Goal: Download file/media

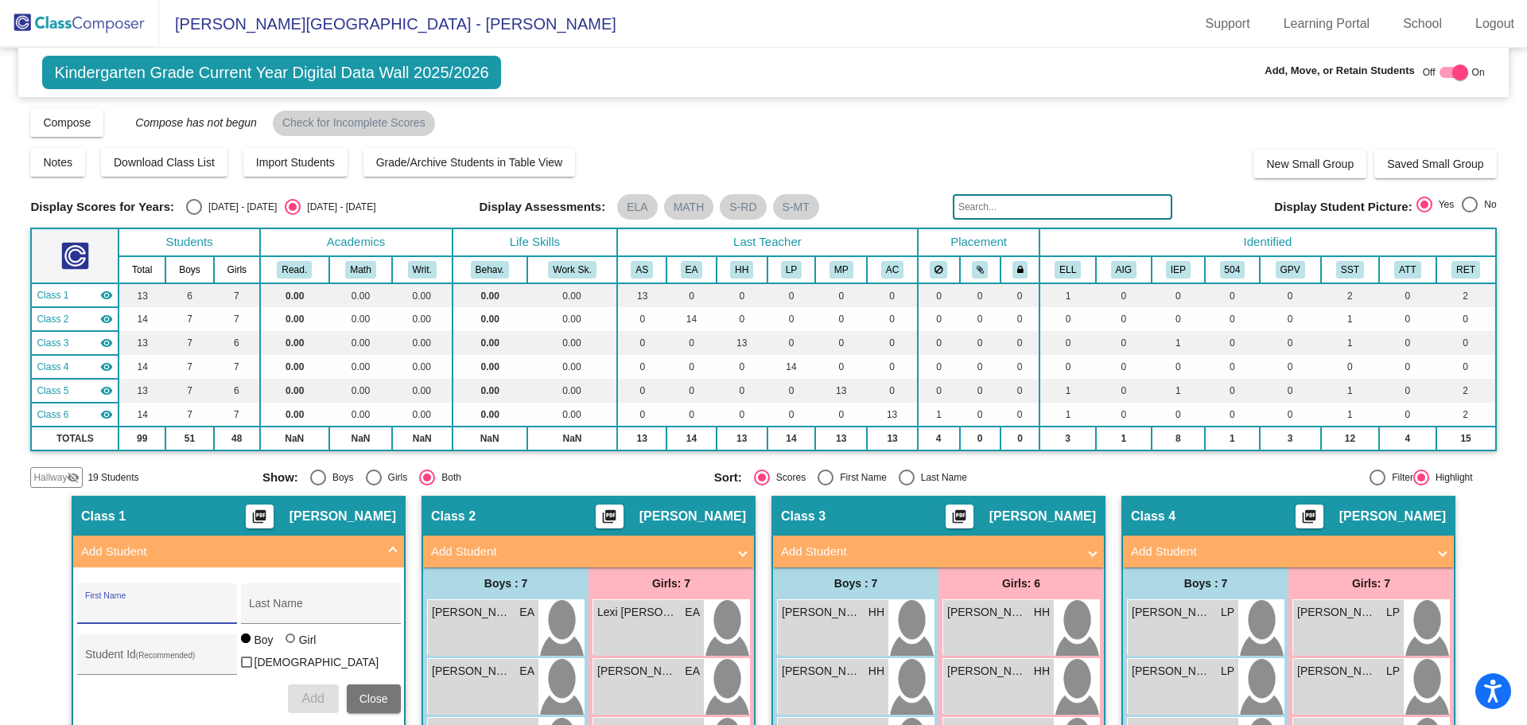
scroll to position [375, 0]
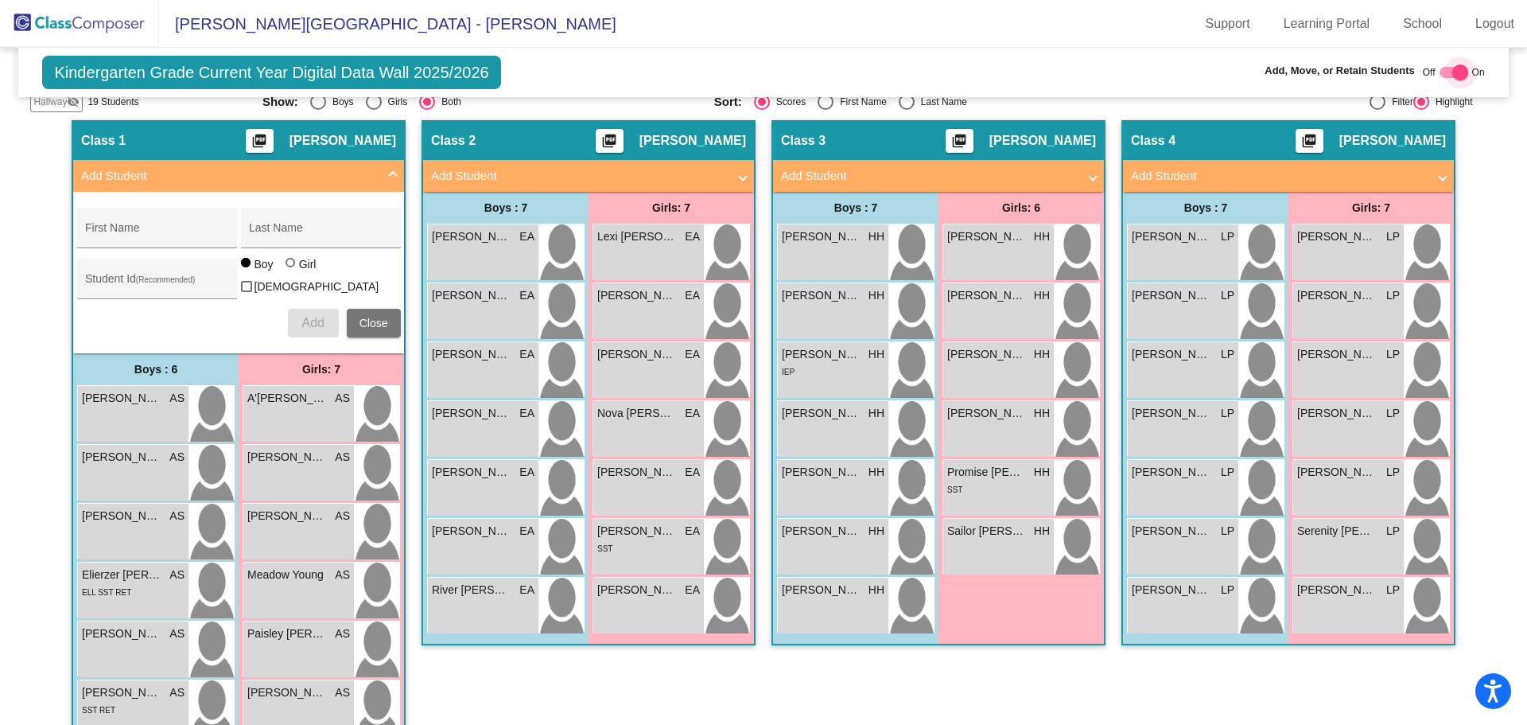
click at [1453, 71] on div at bounding box center [1461, 72] width 16 height 16
checkbox input "false"
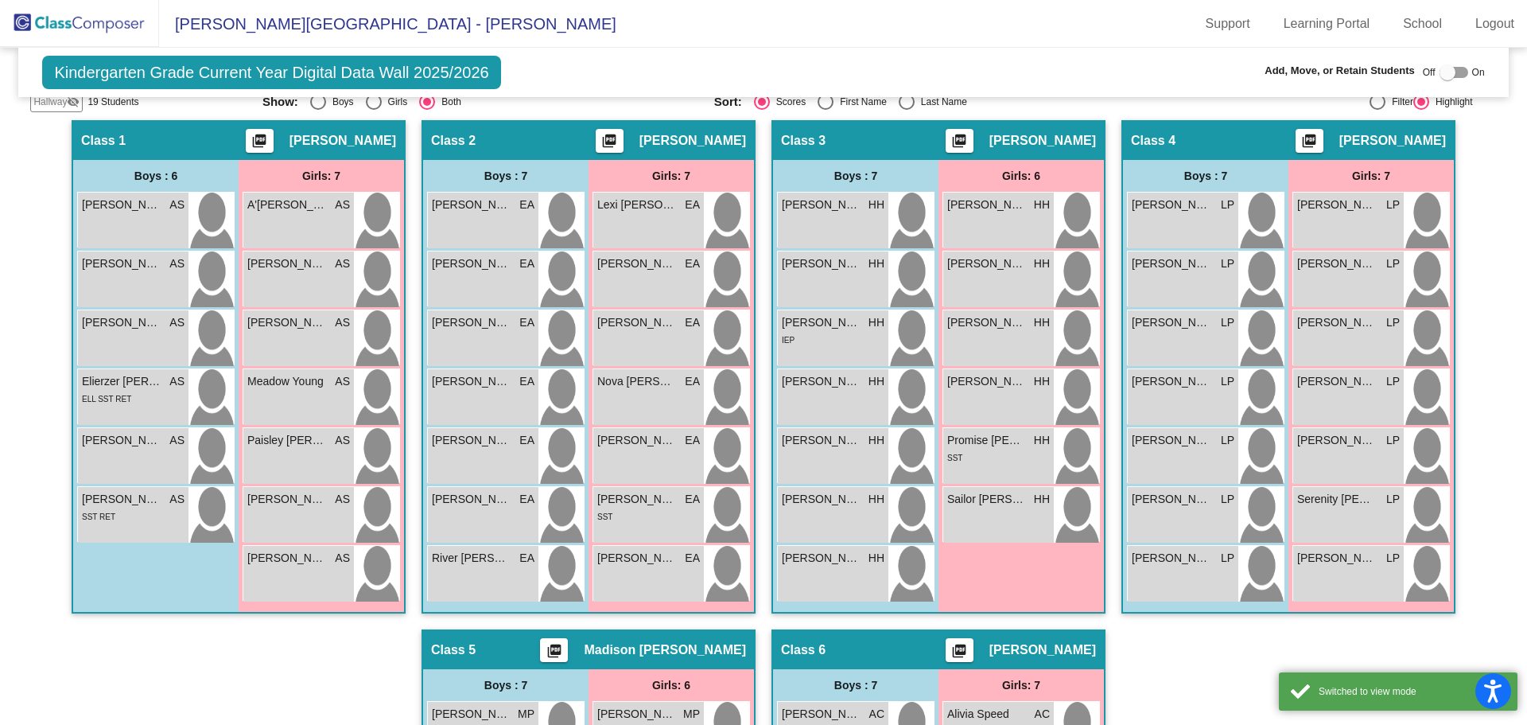
scroll to position [0, 0]
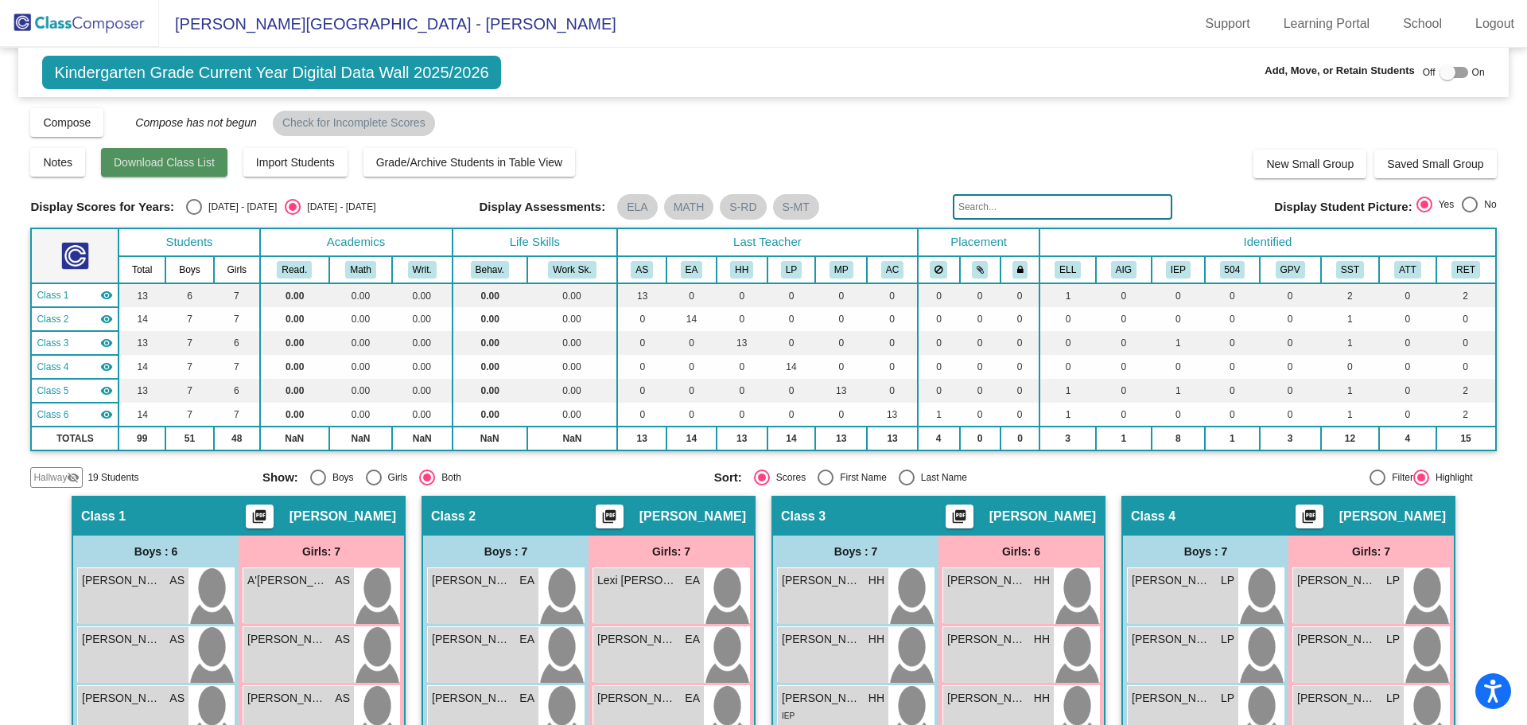
click at [216, 160] on button "Download Class List" at bounding box center [164, 162] width 126 height 29
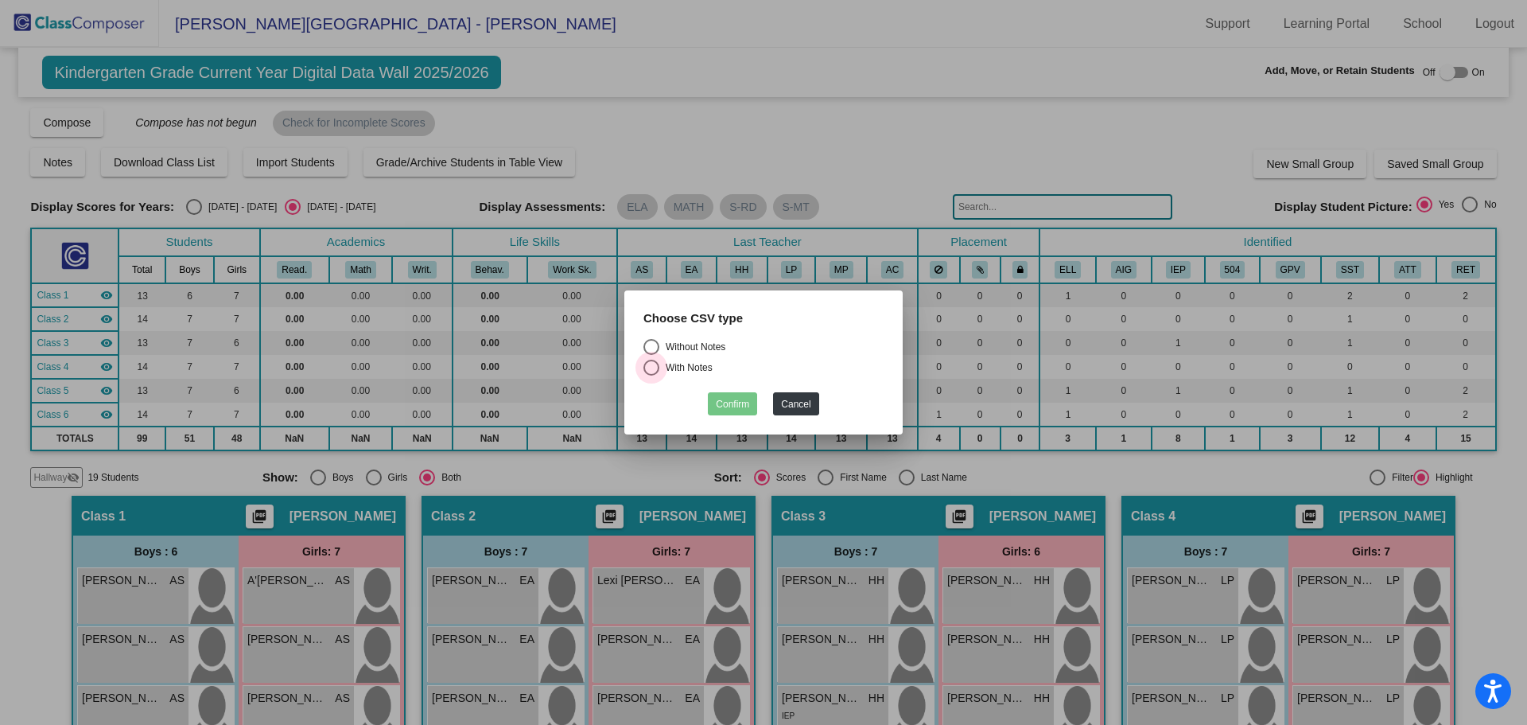
click at [710, 371] on div "With Notes" at bounding box center [685, 367] width 53 height 14
click at [652, 375] on input "With Notes" at bounding box center [651, 375] width 1 height 1
radio input "true"
click at [709, 348] on div "Without Notes" at bounding box center [692, 347] width 66 height 14
click at [652, 355] on input "Without Notes" at bounding box center [651, 355] width 1 height 1
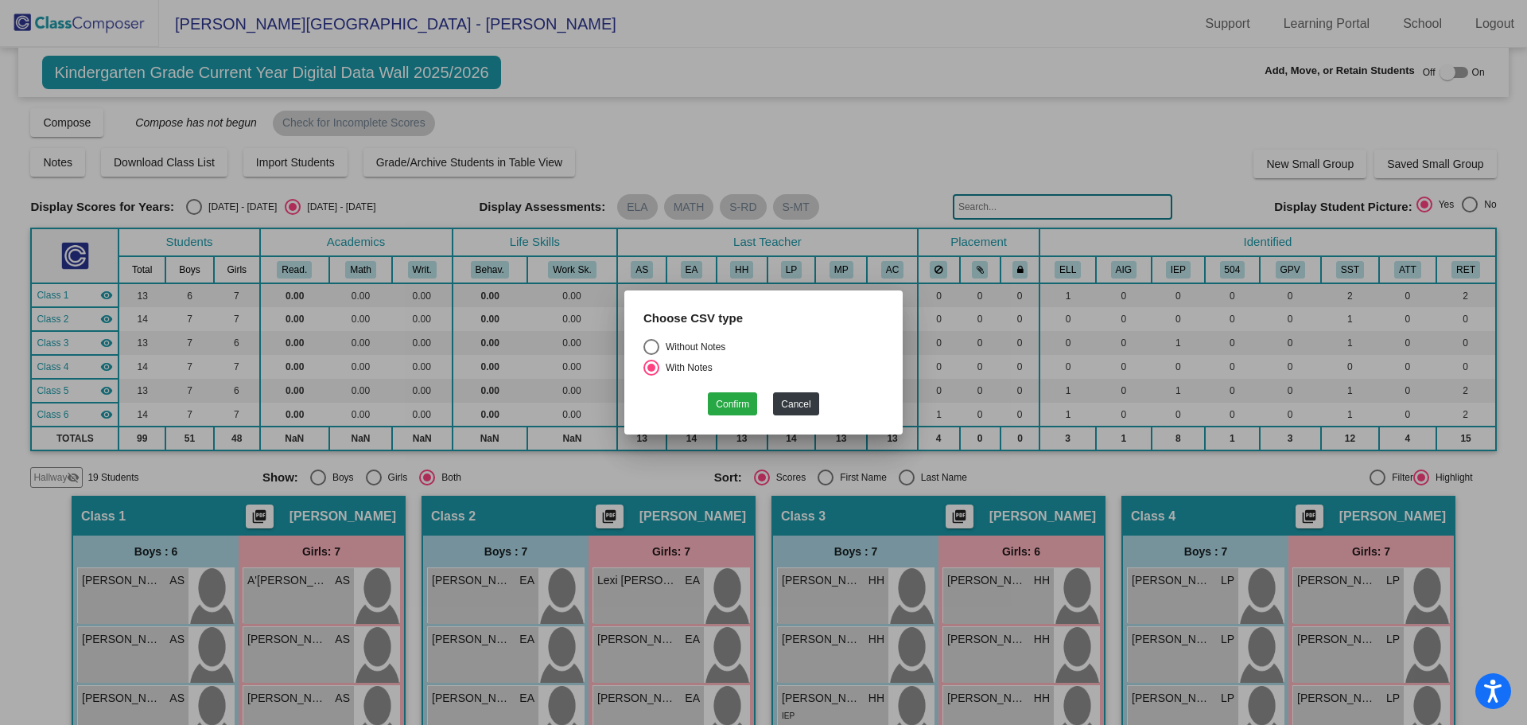
radio input "true"
click at [726, 405] on button "Confirm" at bounding box center [732, 403] width 49 height 23
